Goal: Information Seeking & Learning: Learn about a topic

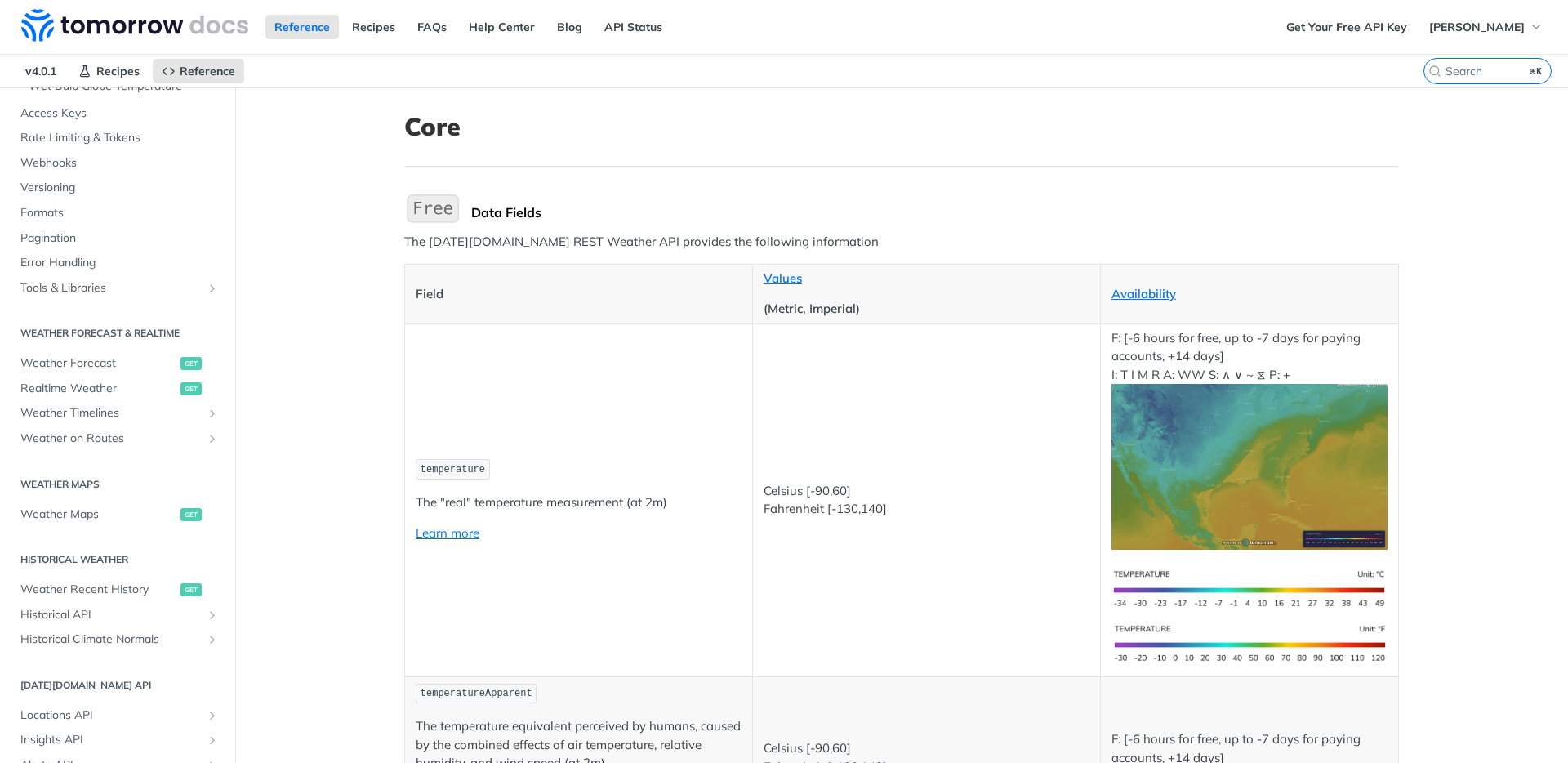
scroll to position [609, 0]
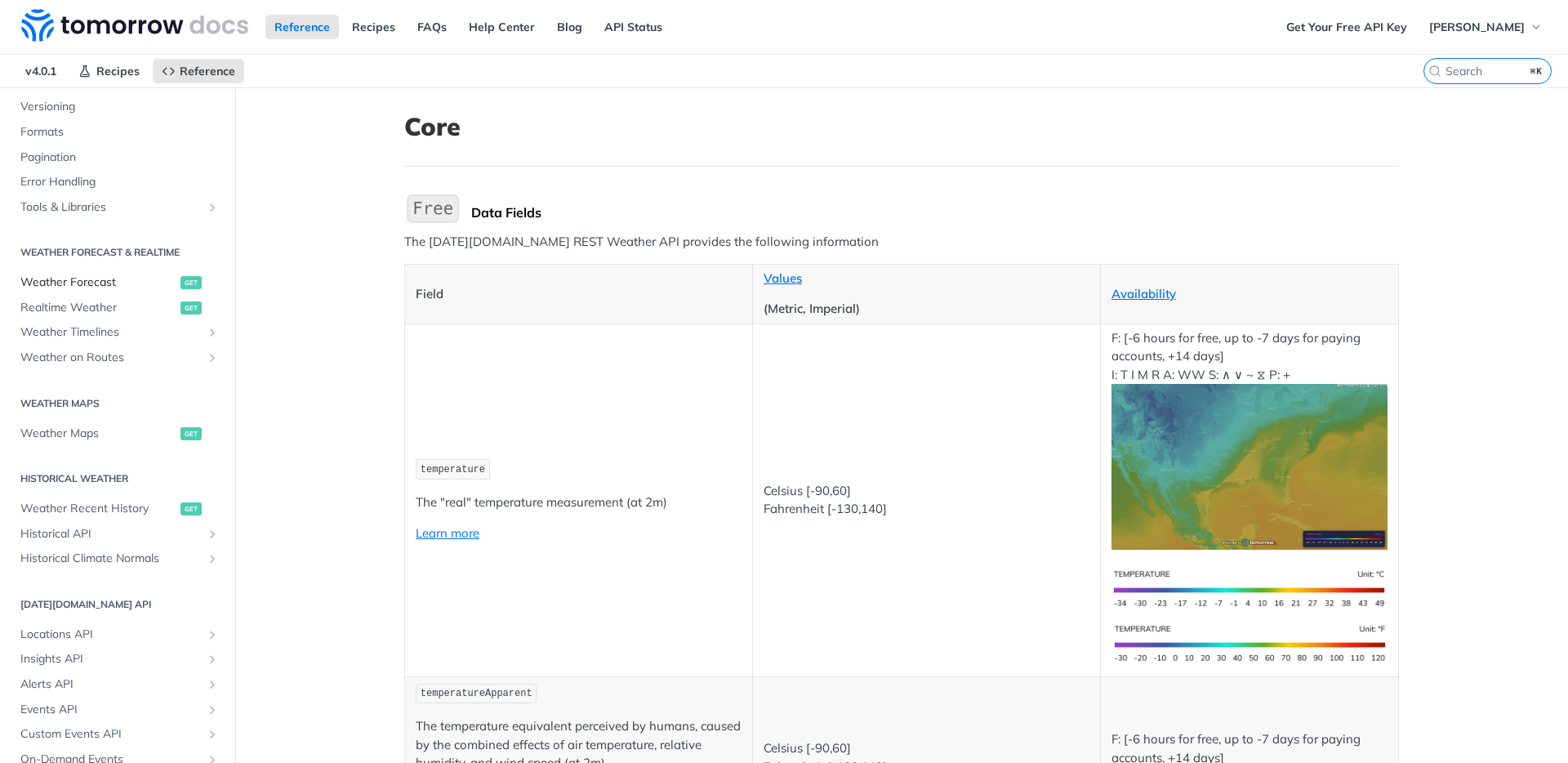
click at [105, 274] on span "Weather Forecast" at bounding box center [98, 283] width 156 height 17
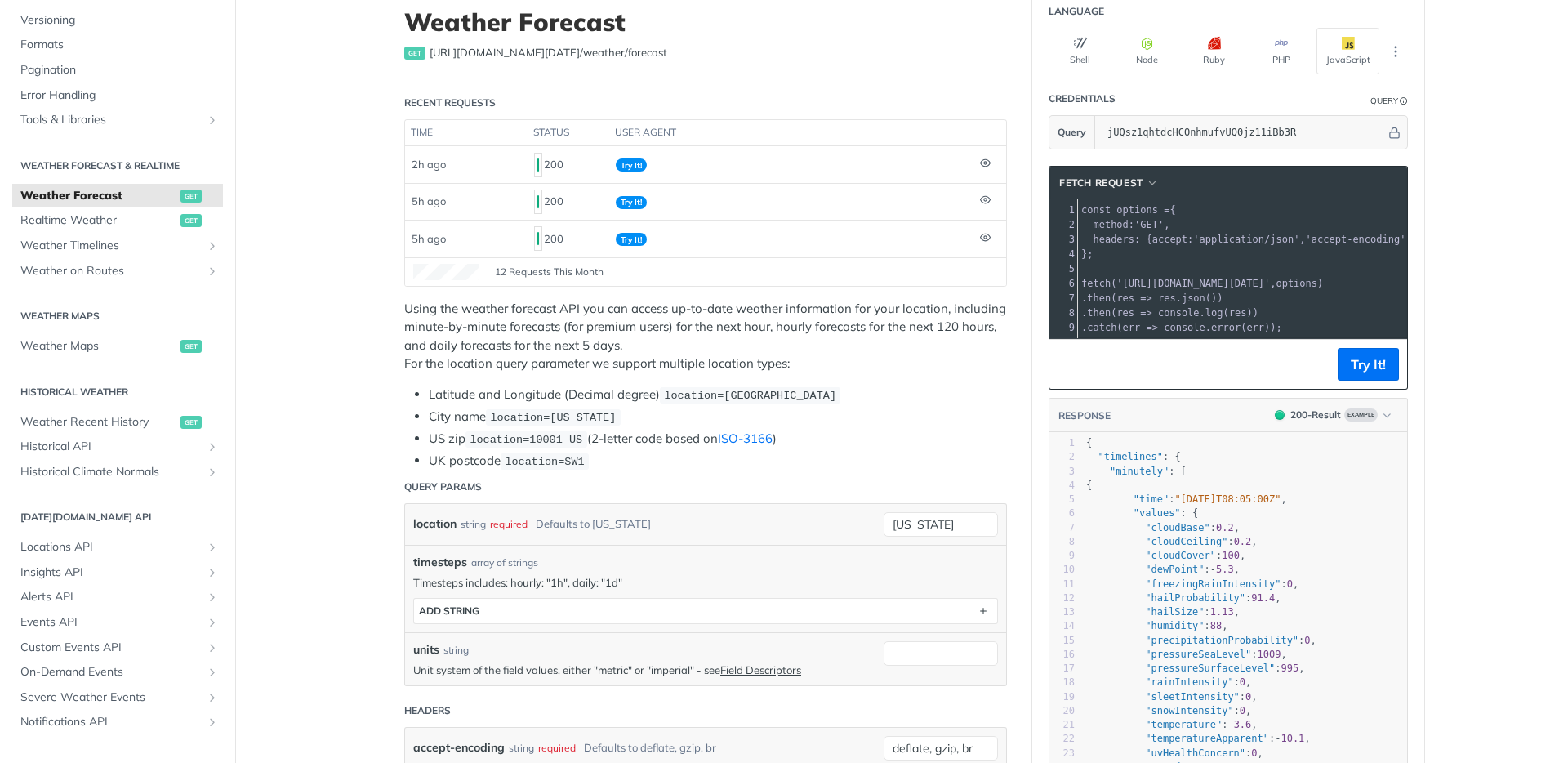
scroll to position [357, 0]
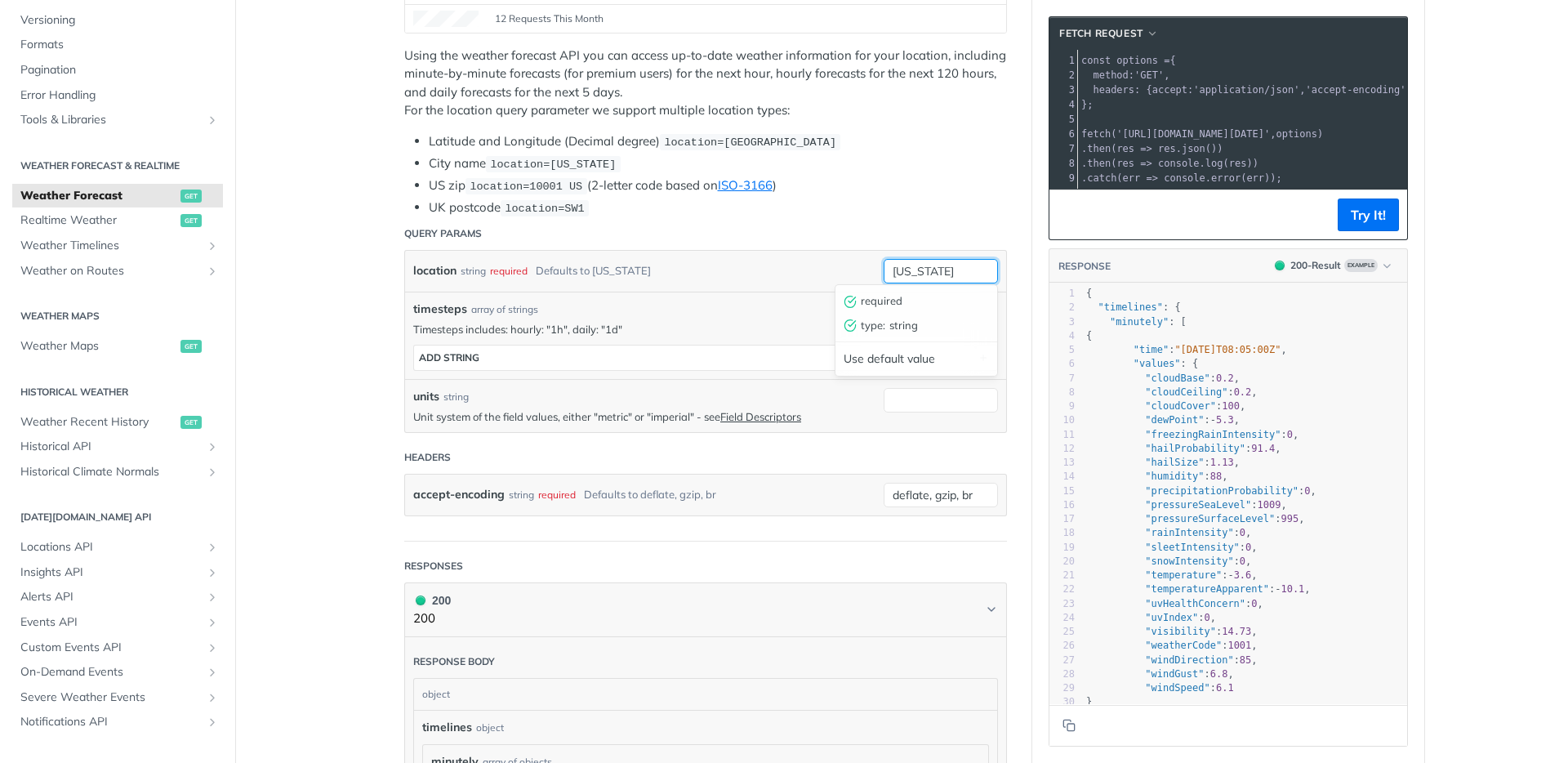
click at [943, 268] on input "[US_STATE]" at bounding box center [940, 270] width 115 height 24
paste input "37.422538"
click at [938, 261] on input "alviso park" at bounding box center [940, 270] width 115 height 24
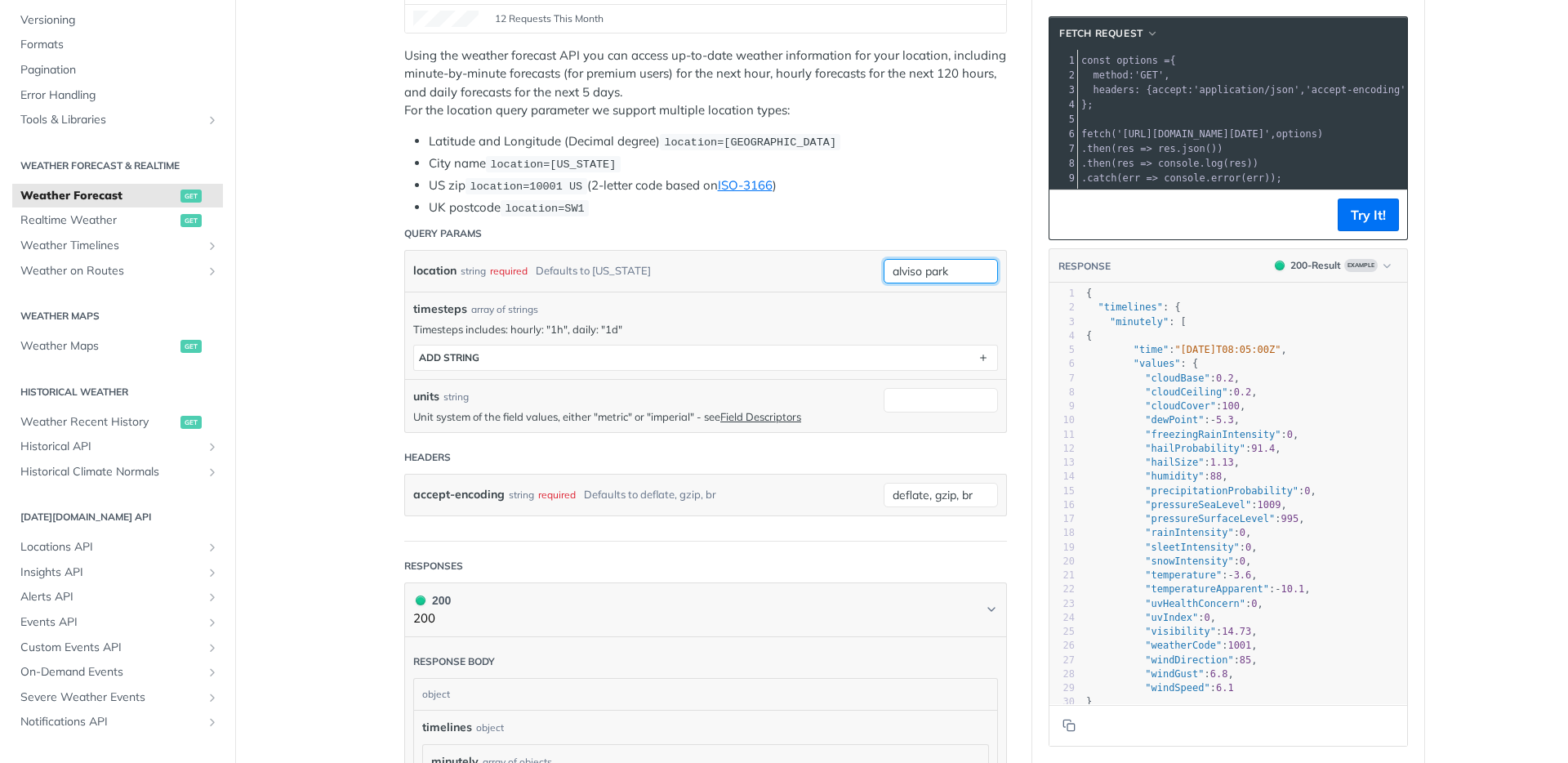
click at [938, 261] on input "alviso park" at bounding box center [940, 270] width 115 height 24
paste input "2649333"
type input "2649333"
click at [954, 396] on input "units" at bounding box center [940, 400] width 115 height 24
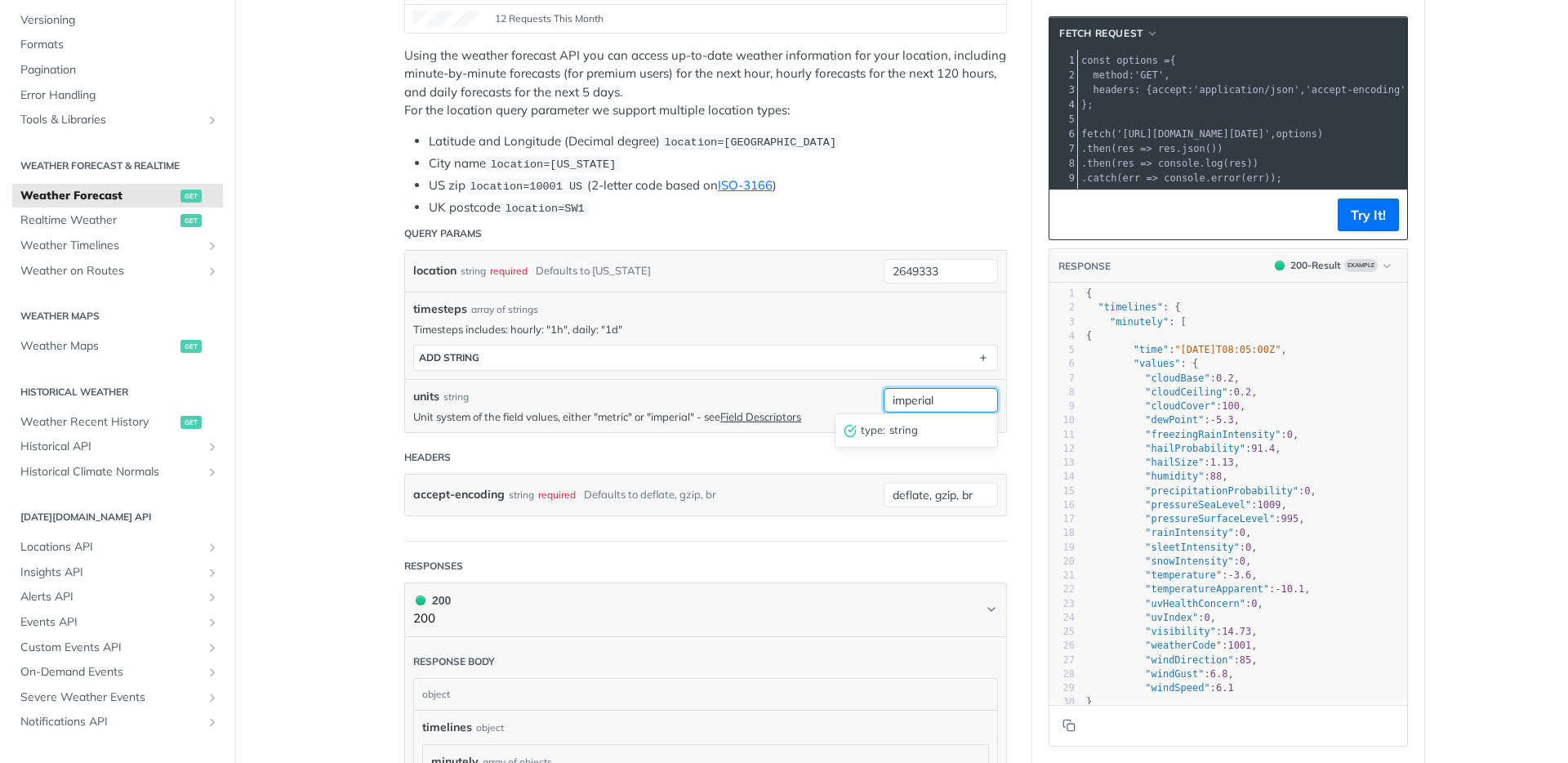
type input "imperial"
click at [1347, 223] on button "Try It!" at bounding box center [1368, 214] width 61 height 33
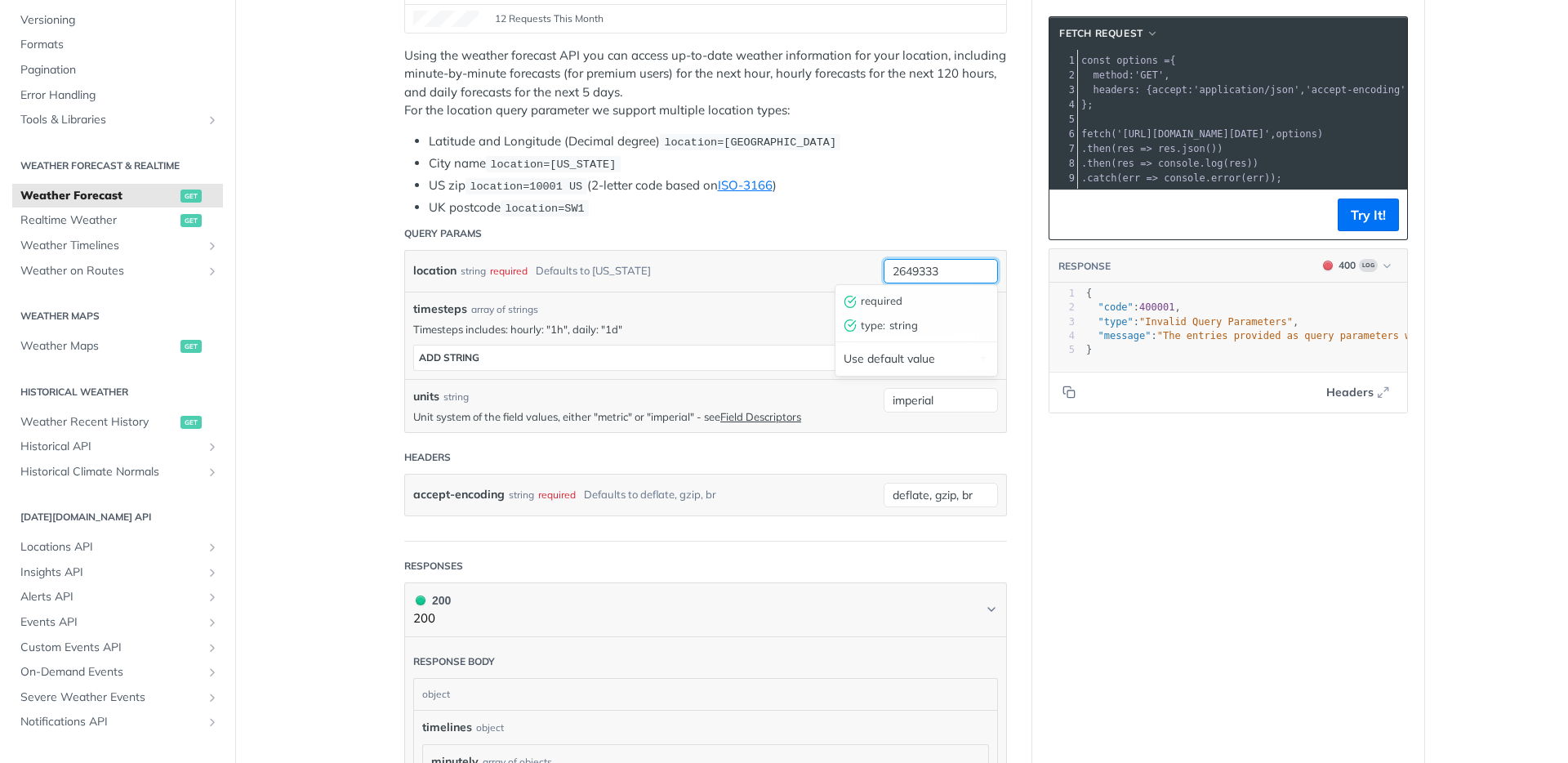
click at [912, 260] on input "2649333" at bounding box center [940, 270] width 115 height 24
type input "alviso park"
click at [1360, 231] on button "Try It!" at bounding box center [1368, 214] width 61 height 33
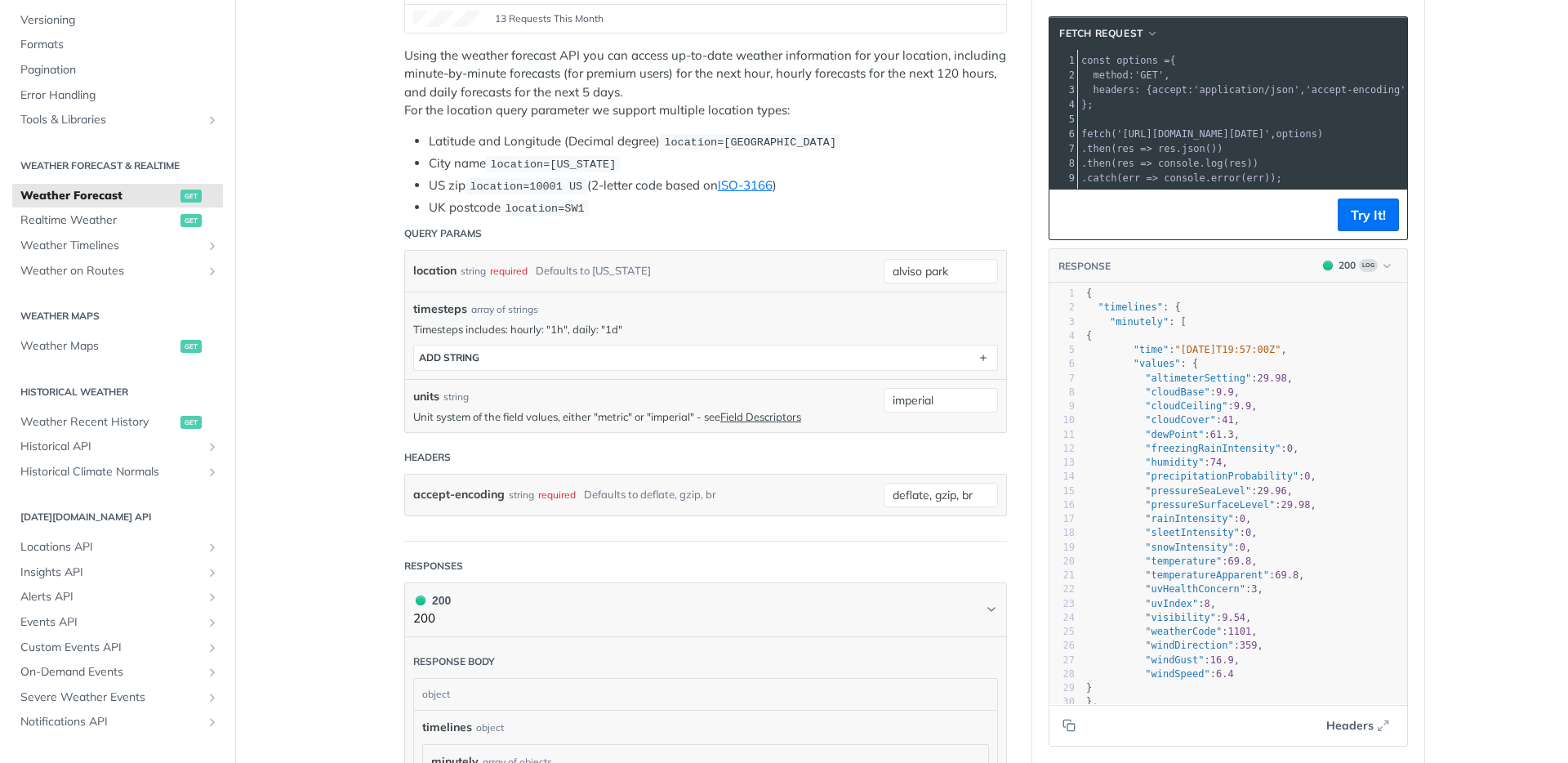
click at [1086, 299] on span "{" at bounding box center [1089, 294] width 6 height 12
click at [1169, 343] on pre "{" at bounding box center [1354, 335] width 542 height 14
type textarea "{ "timelines": { "minutely": [ { "time": "[DATE]T19:57:00Z", "values": { "altim…"
